Goal: Check status: Check status

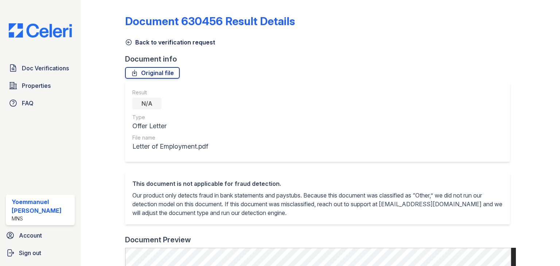
click at [127, 45] on icon at bounding box center [128, 42] width 7 height 7
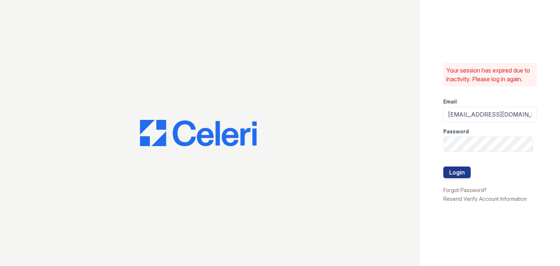
click at [464, 171] on button "Login" at bounding box center [457, 173] width 27 height 12
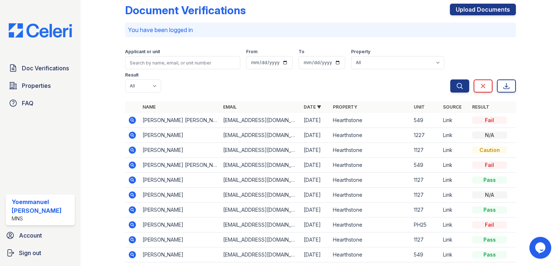
scroll to position [12, 0]
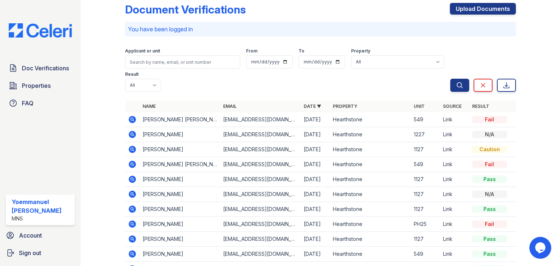
click at [130, 118] on icon at bounding box center [132, 119] width 7 height 7
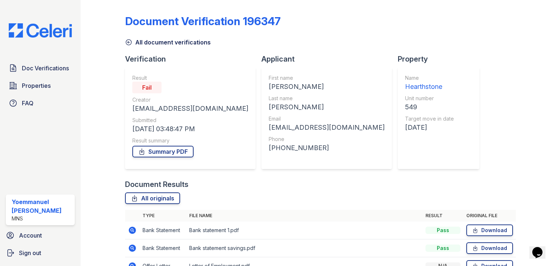
scroll to position [59, 0]
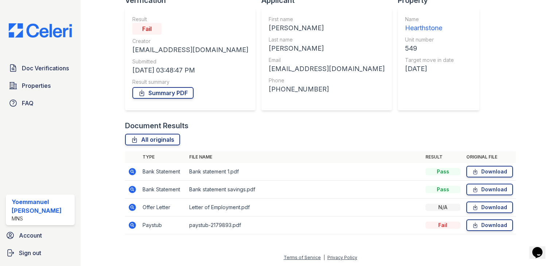
click at [133, 188] on icon at bounding box center [132, 189] width 7 height 7
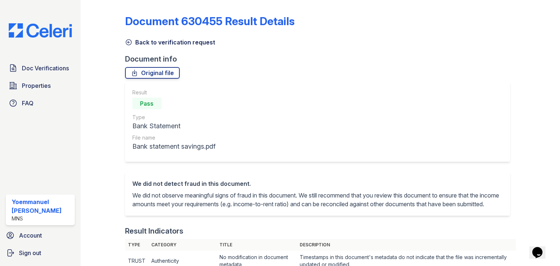
click at [128, 45] on icon at bounding box center [128, 42] width 7 height 7
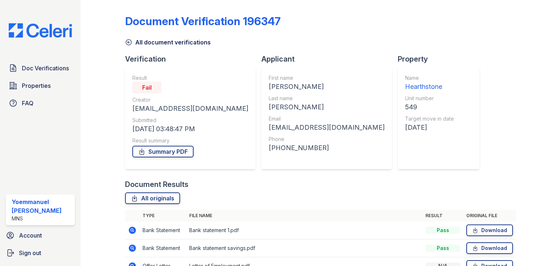
click at [132, 248] on icon at bounding box center [132, 248] width 2 height 2
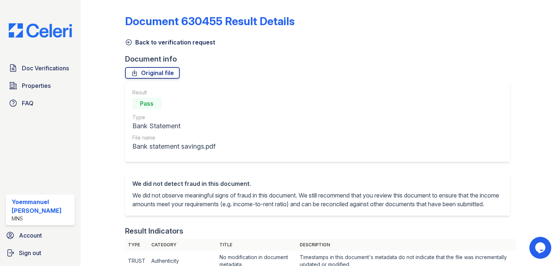
click at [129, 42] on icon at bounding box center [128, 42] width 7 height 7
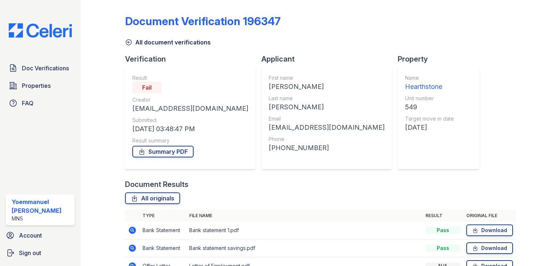
click at [131, 229] on icon at bounding box center [132, 230] width 9 height 9
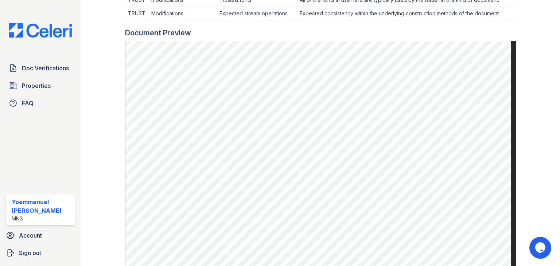
scroll to position [341, 0]
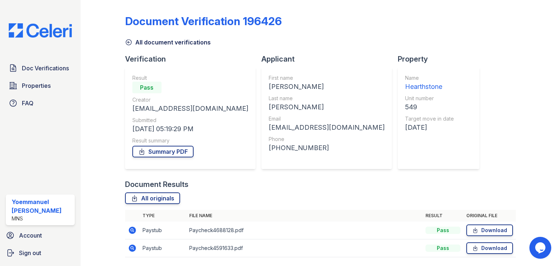
scroll to position [23, 0]
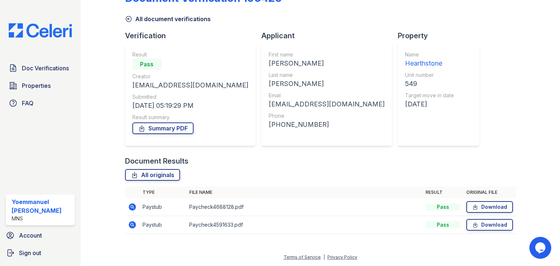
click at [129, 208] on icon at bounding box center [132, 207] width 7 height 7
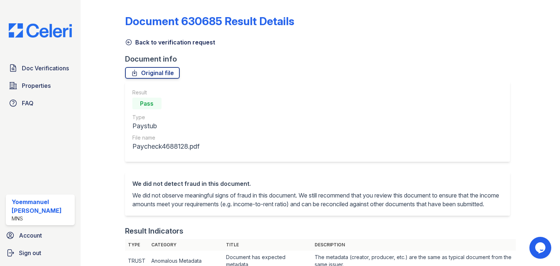
click at [137, 44] on link "Back to verification request" at bounding box center [170, 42] width 90 height 9
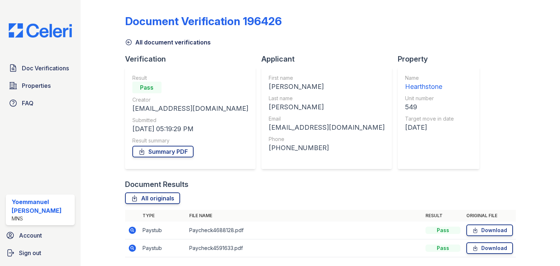
click at [134, 40] on link "All document verifications" at bounding box center [168, 42] width 86 height 9
